Goal: Transaction & Acquisition: Purchase product/service

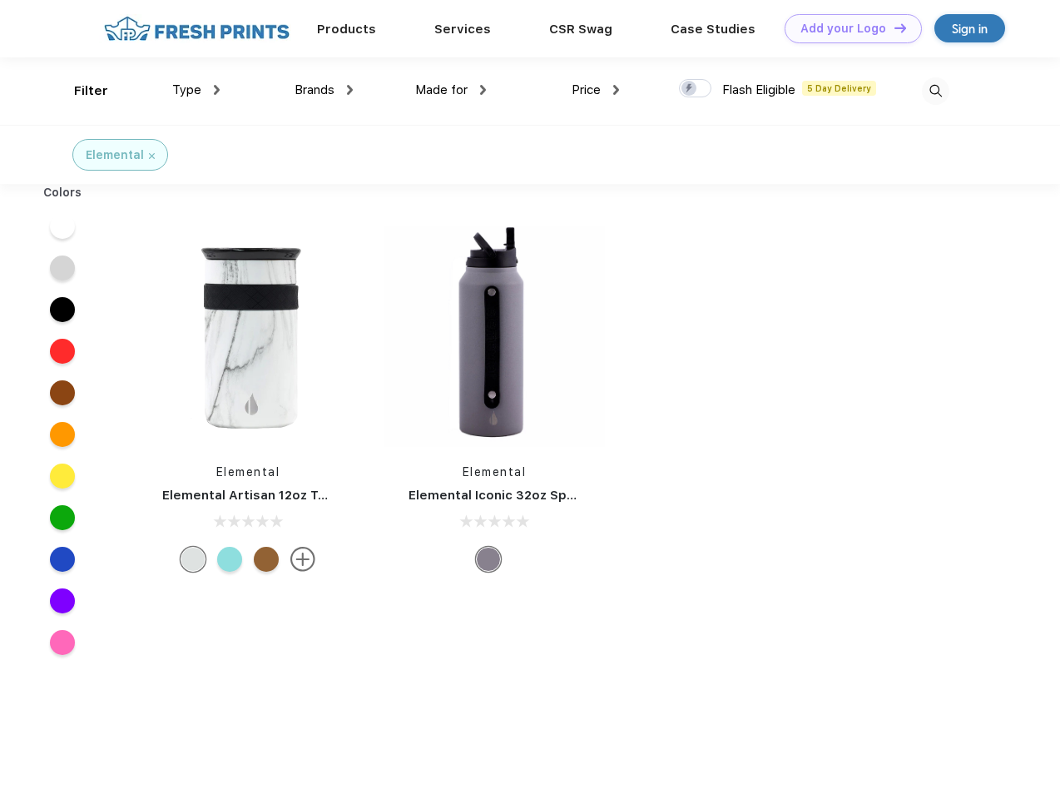
scroll to position [1, 0]
click at [847, 28] on link "Add your Logo Design Tool" at bounding box center [853, 28] width 137 height 29
click at [0, 0] on div "Design Tool" at bounding box center [0, 0] width 0 height 0
click at [893, 27] on link "Add your Logo Design Tool" at bounding box center [853, 28] width 137 height 29
click at [80, 91] on div "Filter" at bounding box center [91, 91] width 34 height 19
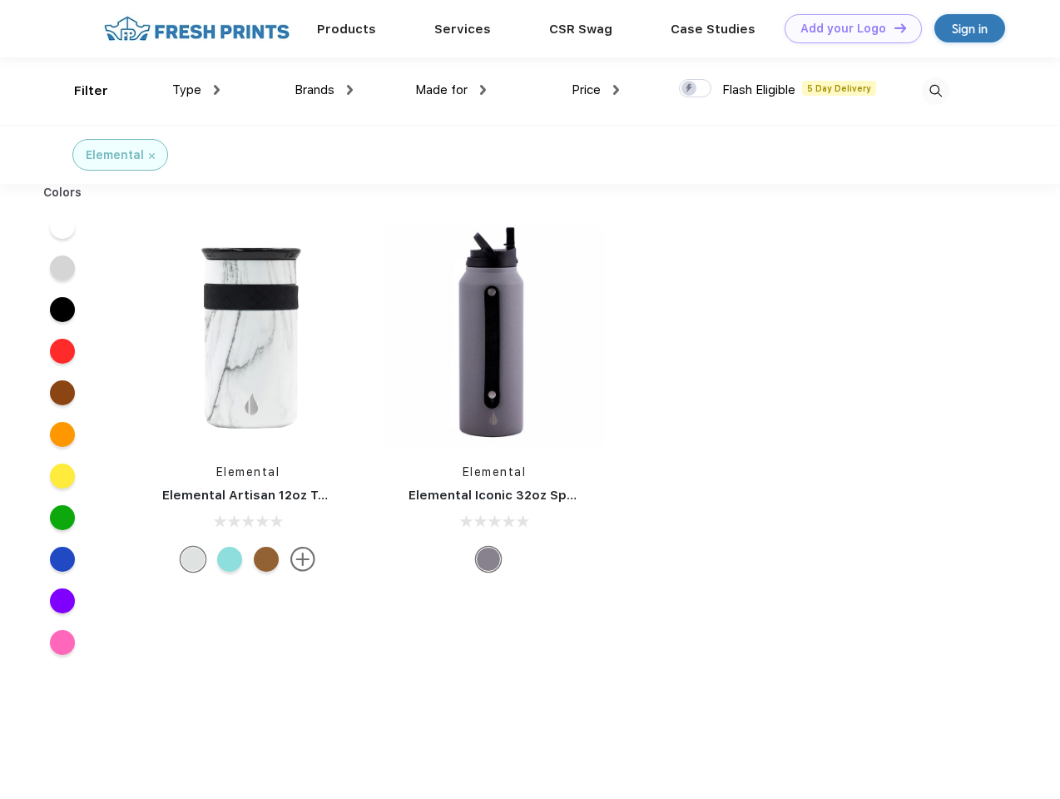
click at [196, 90] on span "Type" at bounding box center [186, 89] width 29 height 15
click at [324, 90] on span "Brands" at bounding box center [315, 89] width 40 height 15
click at [451, 90] on span "Made for" at bounding box center [441, 89] width 52 height 15
click at [596, 90] on span "Price" at bounding box center [586, 89] width 29 height 15
click at [696, 89] on div at bounding box center [695, 88] width 32 height 18
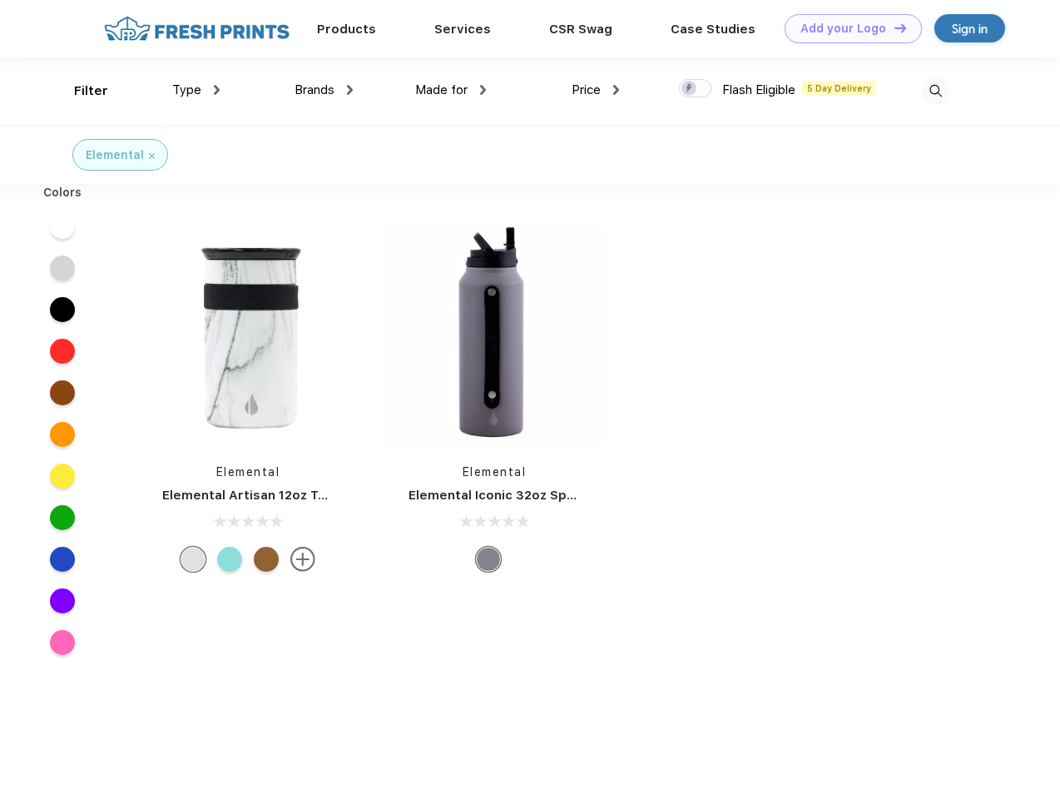
click at [690, 89] on input "checkbox" at bounding box center [684, 83] width 11 height 11
click at [936, 91] on img at bounding box center [935, 90] width 27 height 27
